Goal: Find specific page/section: Find specific page/section

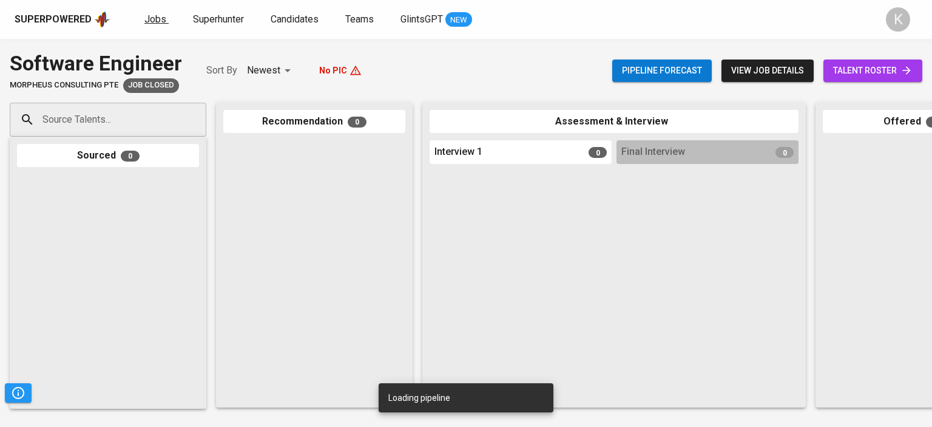
click at [154, 16] on span "Jobs" at bounding box center [155, 19] width 22 height 12
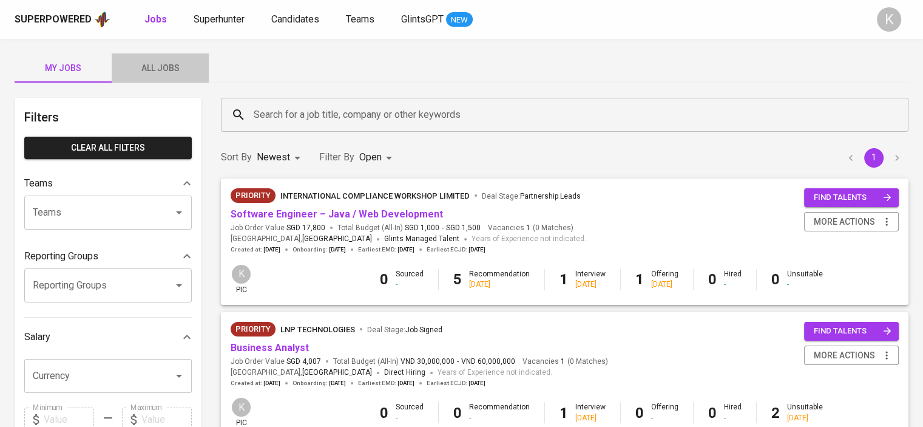
click at [167, 66] on span "All Jobs" at bounding box center [160, 68] width 83 height 15
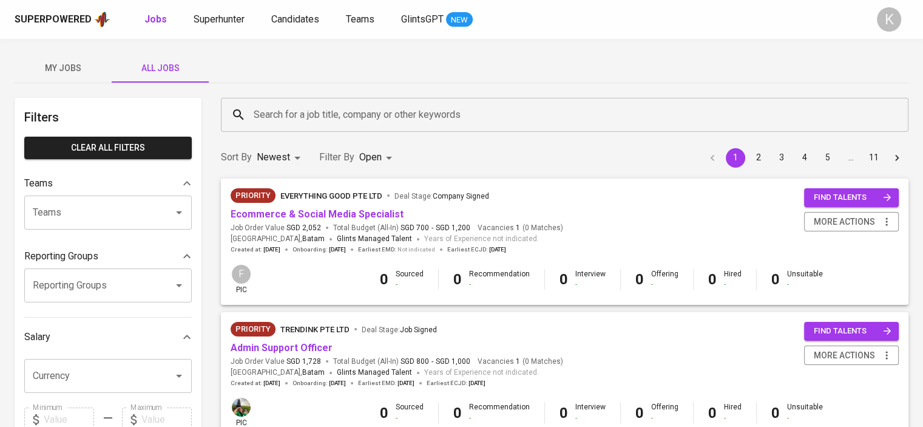
click at [99, 226] on div "Teams" at bounding box center [107, 212] width 167 height 34
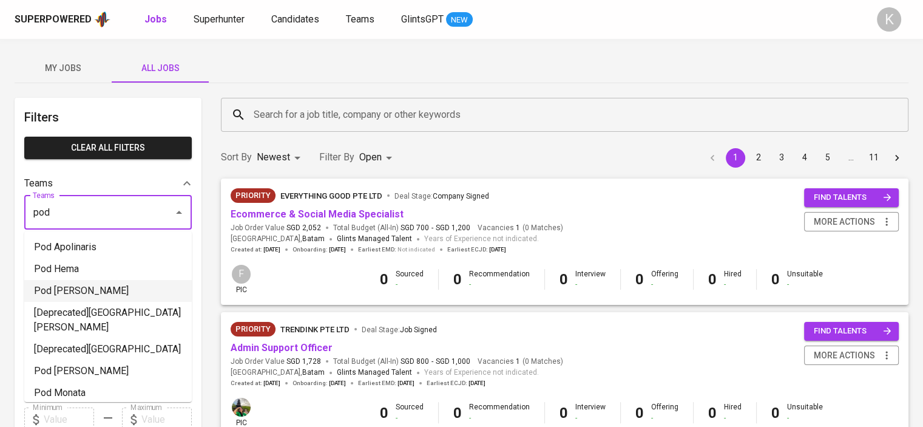
click at [96, 292] on li "Pod [PERSON_NAME]" at bounding box center [107, 291] width 167 height 22
type input "pod"
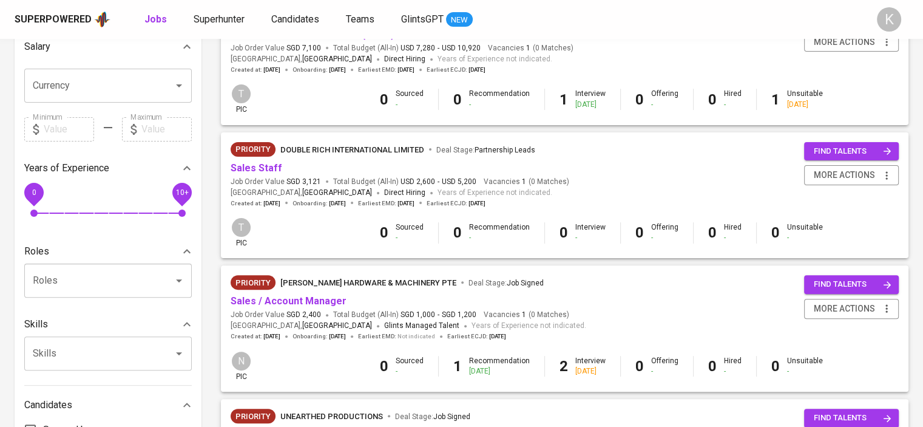
scroll to position [425, 0]
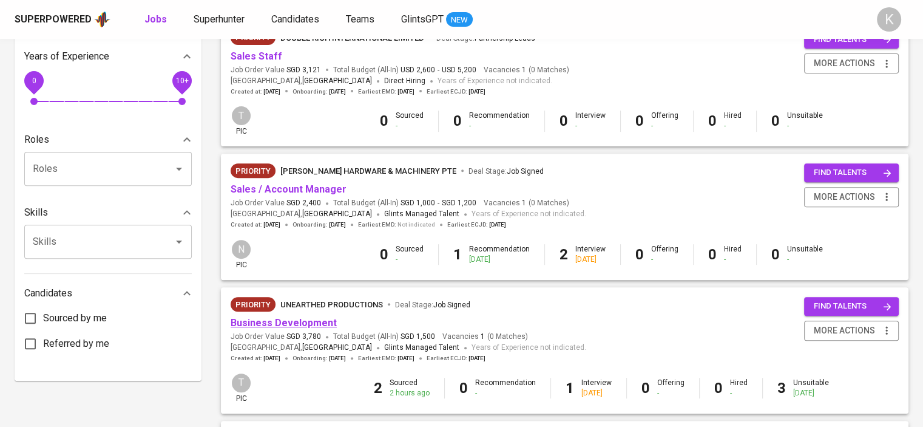
click at [275, 322] on link "Business Development" at bounding box center [284, 323] width 106 height 12
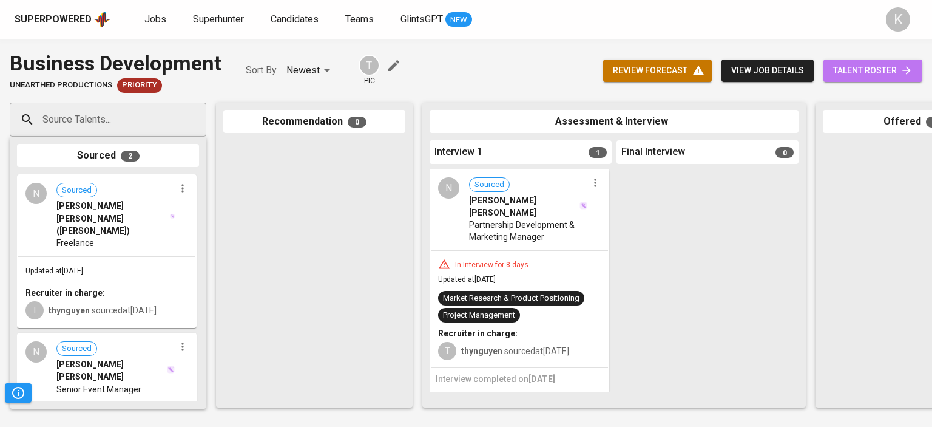
click at [833, 72] on span "talent roster" at bounding box center [872, 70] width 79 height 15
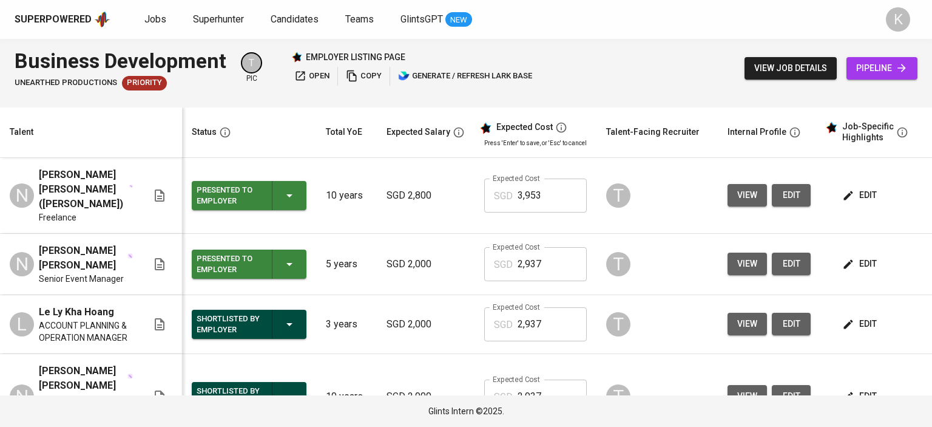
click at [317, 73] on span "open" at bounding box center [311, 76] width 35 height 14
